Goal: Information Seeking & Learning: Learn about a topic

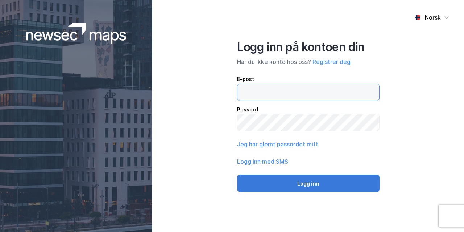
type input "[EMAIL_ADDRESS][DOMAIN_NAME]"
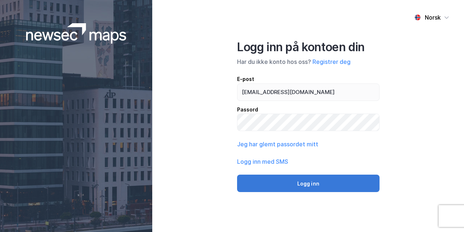
click at [293, 182] on button "Logg inn" at bounding box center [308, 182] width 142 height 17
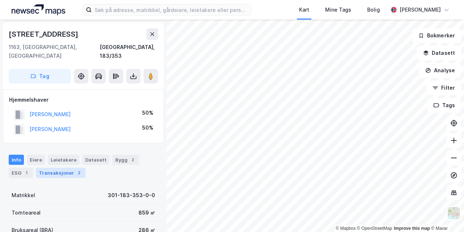
click at [57, 167] on div "Transaksjoner 2" at bounding box center [61, 172] width 50 height 10
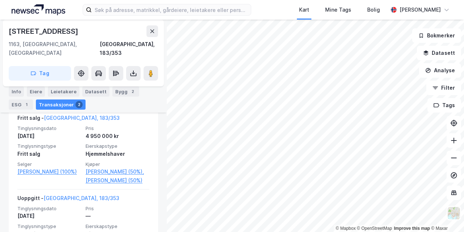
scroll to position [210, 0]
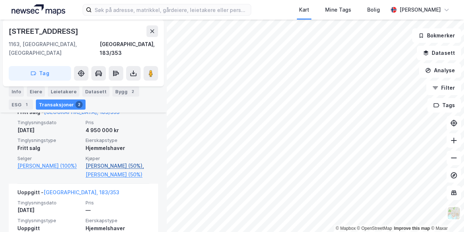
click at [102, 161] on link "[PERSON_NAME] (50%)," at bounding box center [118, 165] width 64 height 9
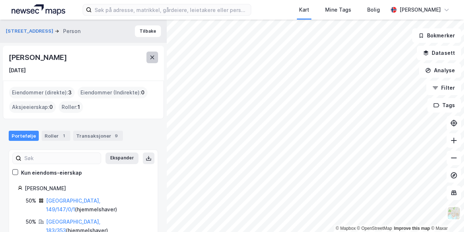
click at [152, 59] on icon at bounding box center [152, 57] width 6 height 6
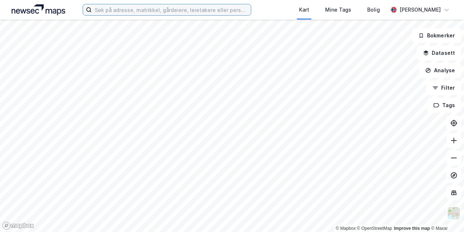
click at [136, 12] on input at bounding box center [171, 9] width 159 height 11
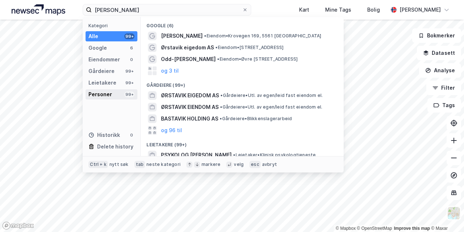
click at [99, 90] on div "Personer" at bounding box center [100, 94] width 24 height 9
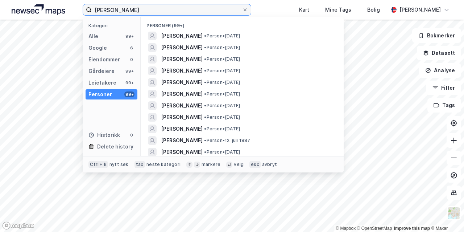
click at [106, 12] on input "[PERSON_NAME]" at bounding box center [167, 9] width 150 height 11
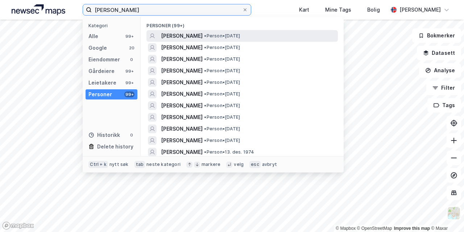
type input "[PERSON_NAME]"
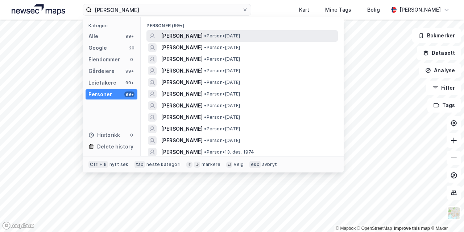
click at [191, 35] on span "[PERSON_NAME]" at bounding box center [182, 36] width 42 height 9
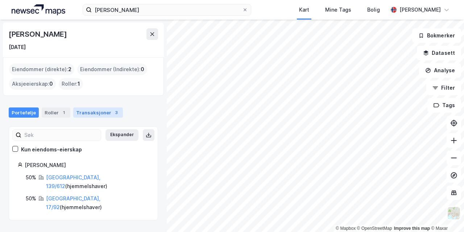
click at [92, 113] on div "Transaksjoner 3" at bounding box center [98, 112] width 50 height 10
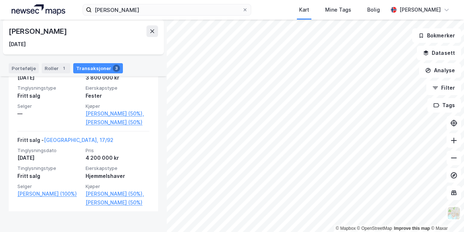
scroll to position [272, 0]
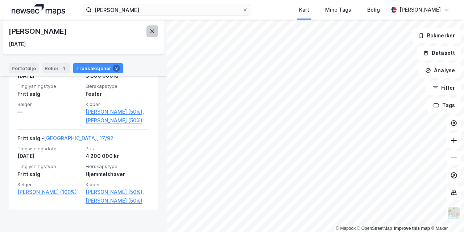
click at [151, 34] on icon at bounding box center [152, 31] width 6 height 6
